Goal: Information Seeking & Learning: Learn about a topic

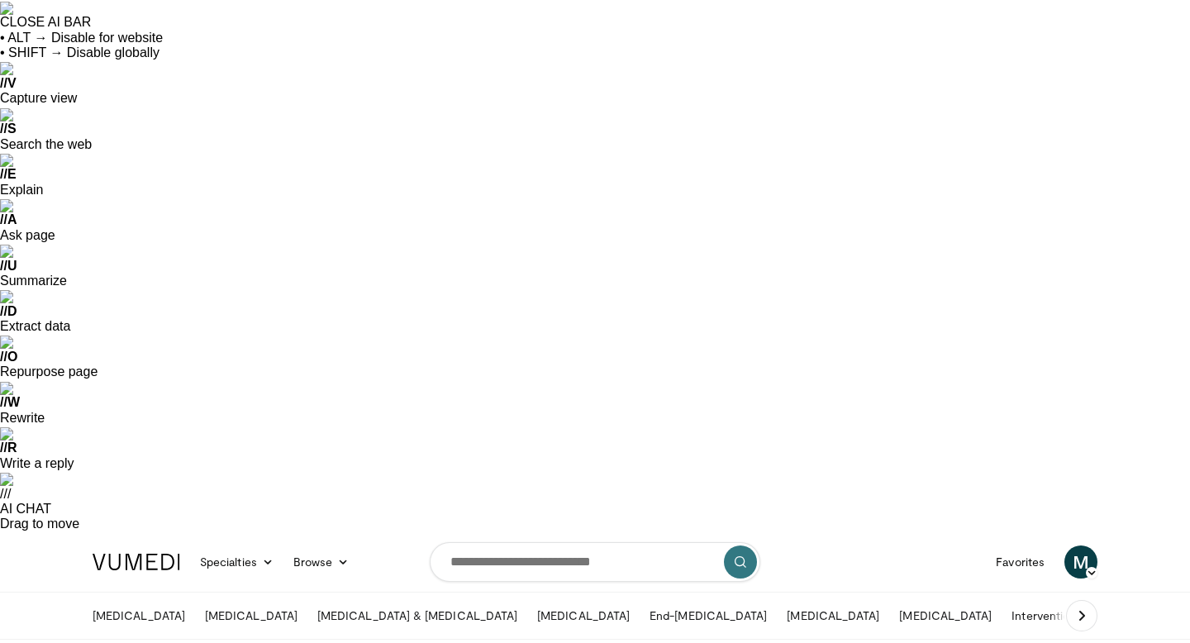
click at [488, 542] on input "Search topics, interventions" at bounding box center [595, 562] width 331 height 40
type input "*****"
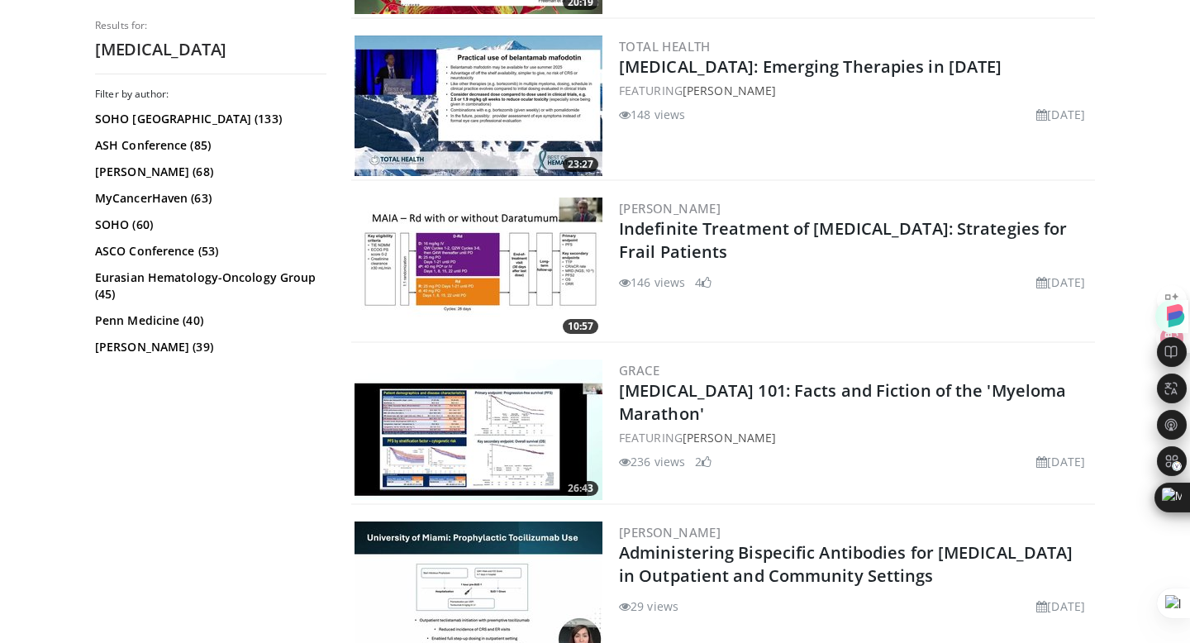
scroll to position [3798, 0]
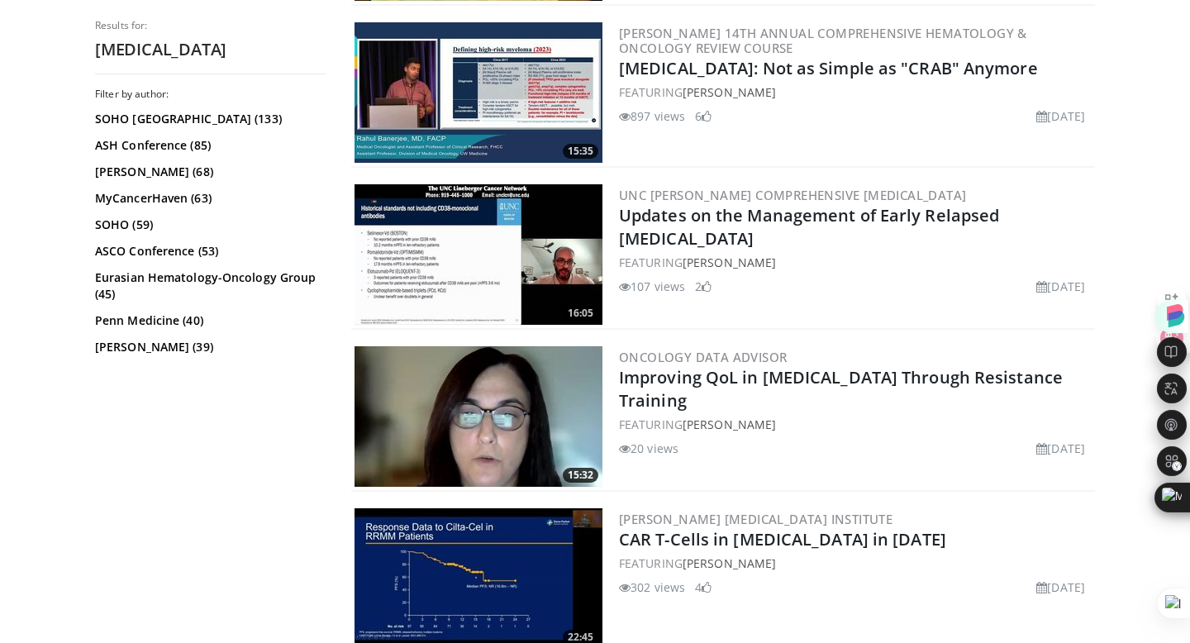
scroll to position [2504, 0]
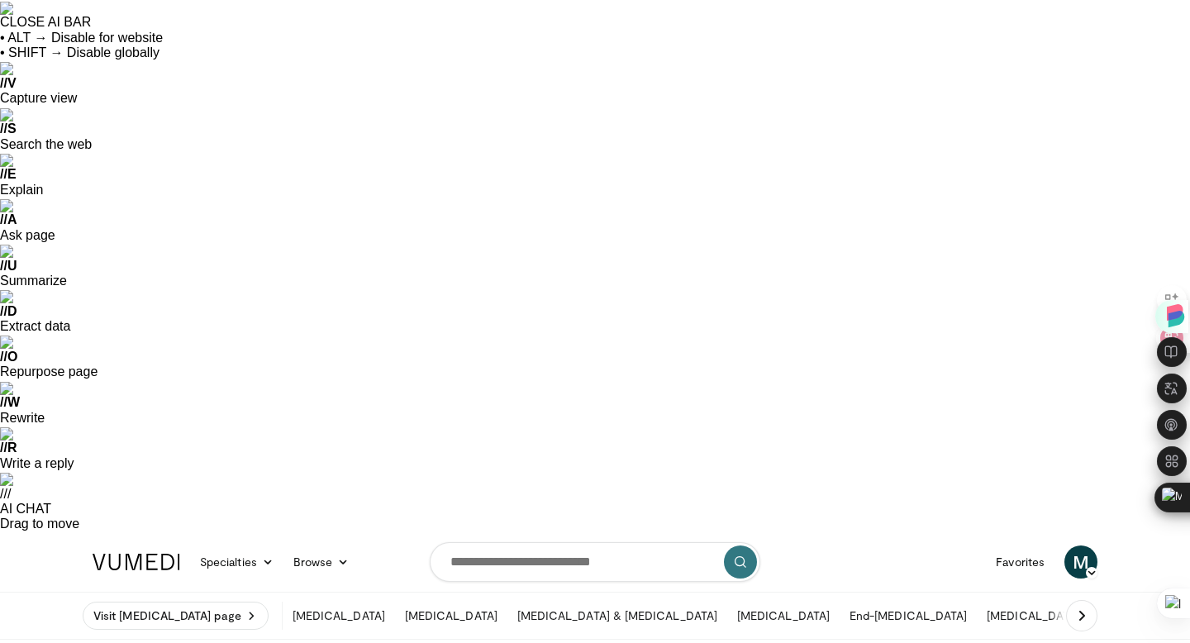
drag, startPoint x: 99, startPoint y: 469, endPoint x: 70, endPoint y: 464, distance: 29.2
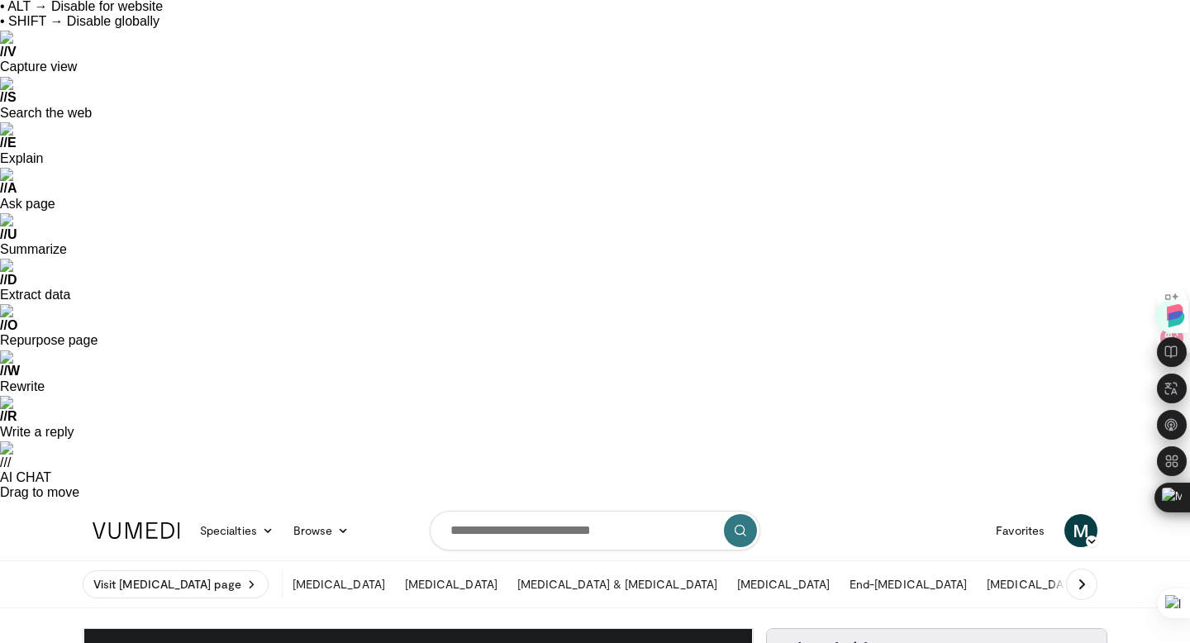
scroll to position [30, 0]
